Goal: Information Seeking & Learning: Check status

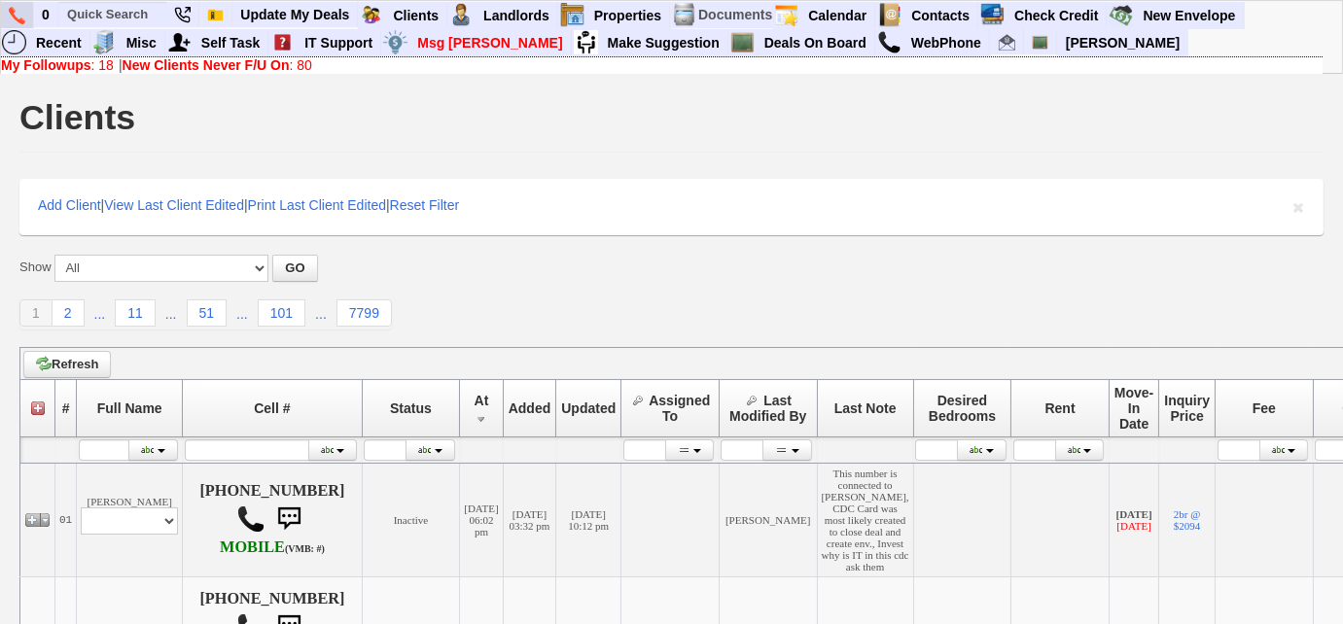
click at [18, 12] on img at bounding box center [17, 16] width 17 height 18
click at [124, 11] on input "text" at bounding box center [112, 14] width 107 height 24
paste input "914) 313-7567"
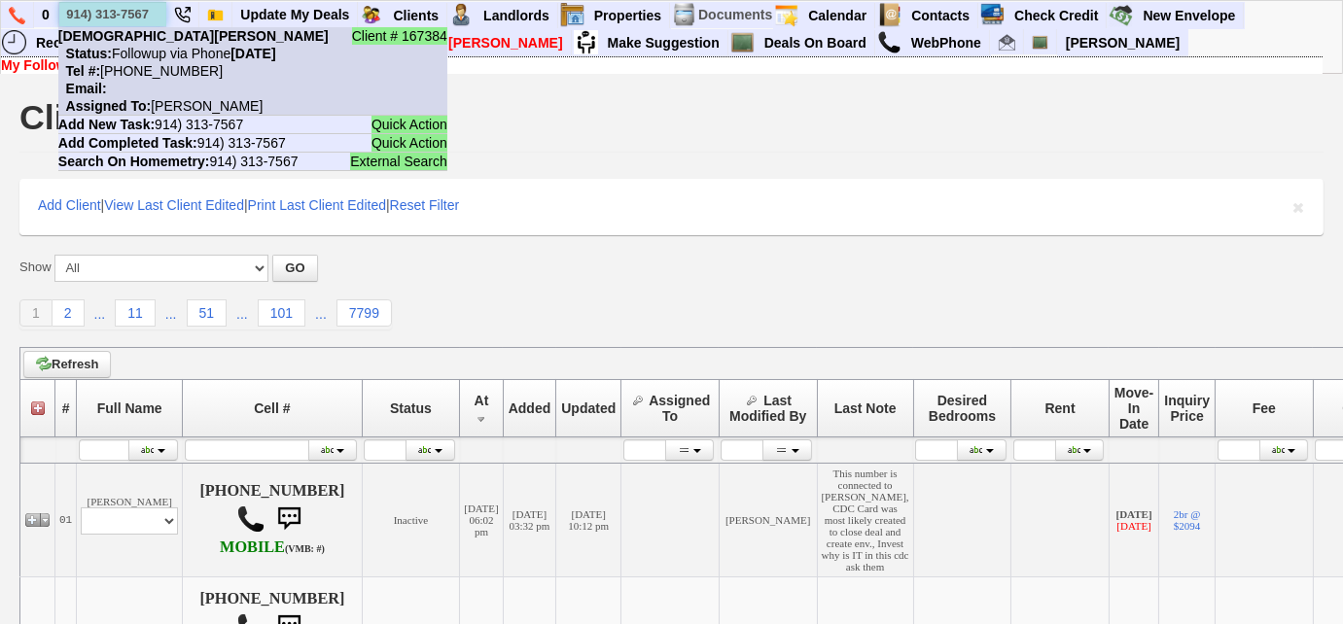
type input "914) 313-7567"
click at [145, 54] on nobr "Status: Followup via Phone [DATE]" at bounding box center [167, 54] width 218 height 16
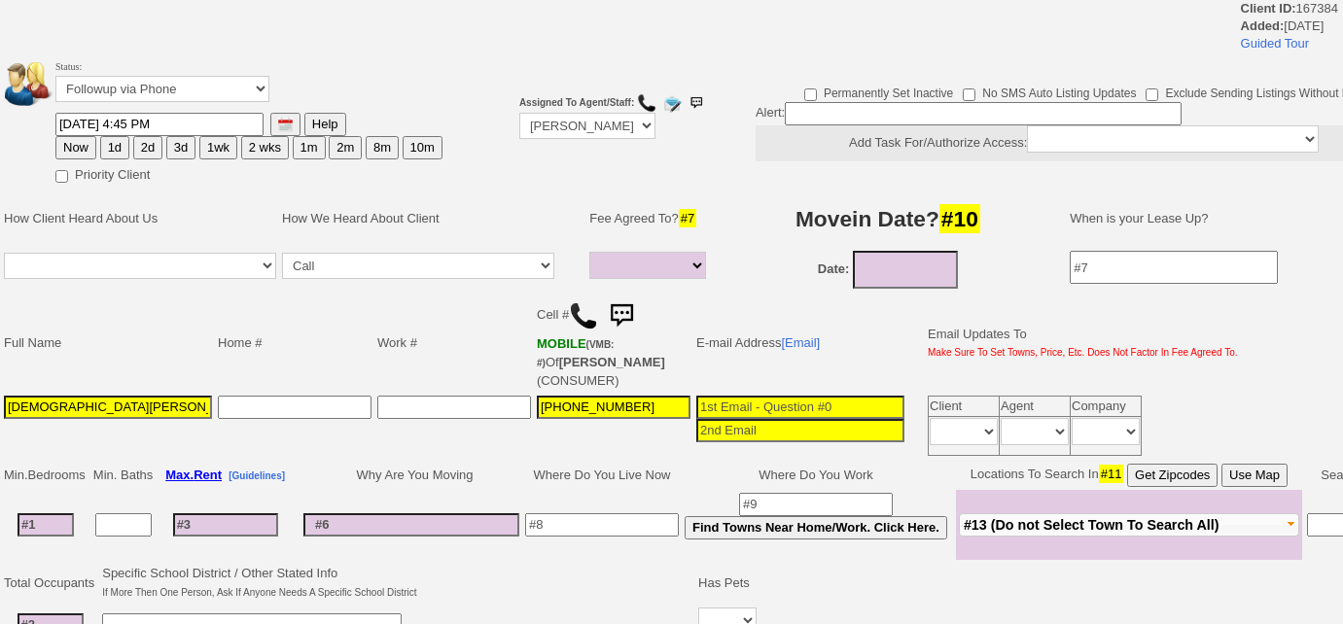
select select
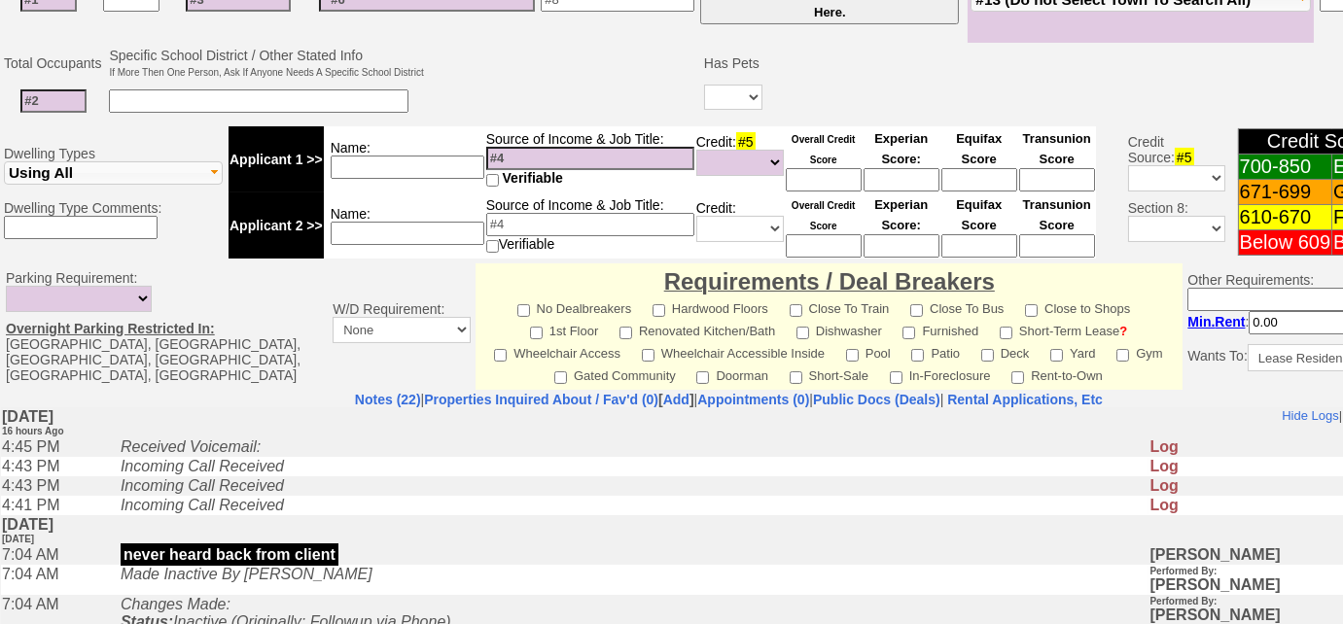
scroll to position [176, 0]
